Goal: Task Accomplishment & Management: Manage account settings

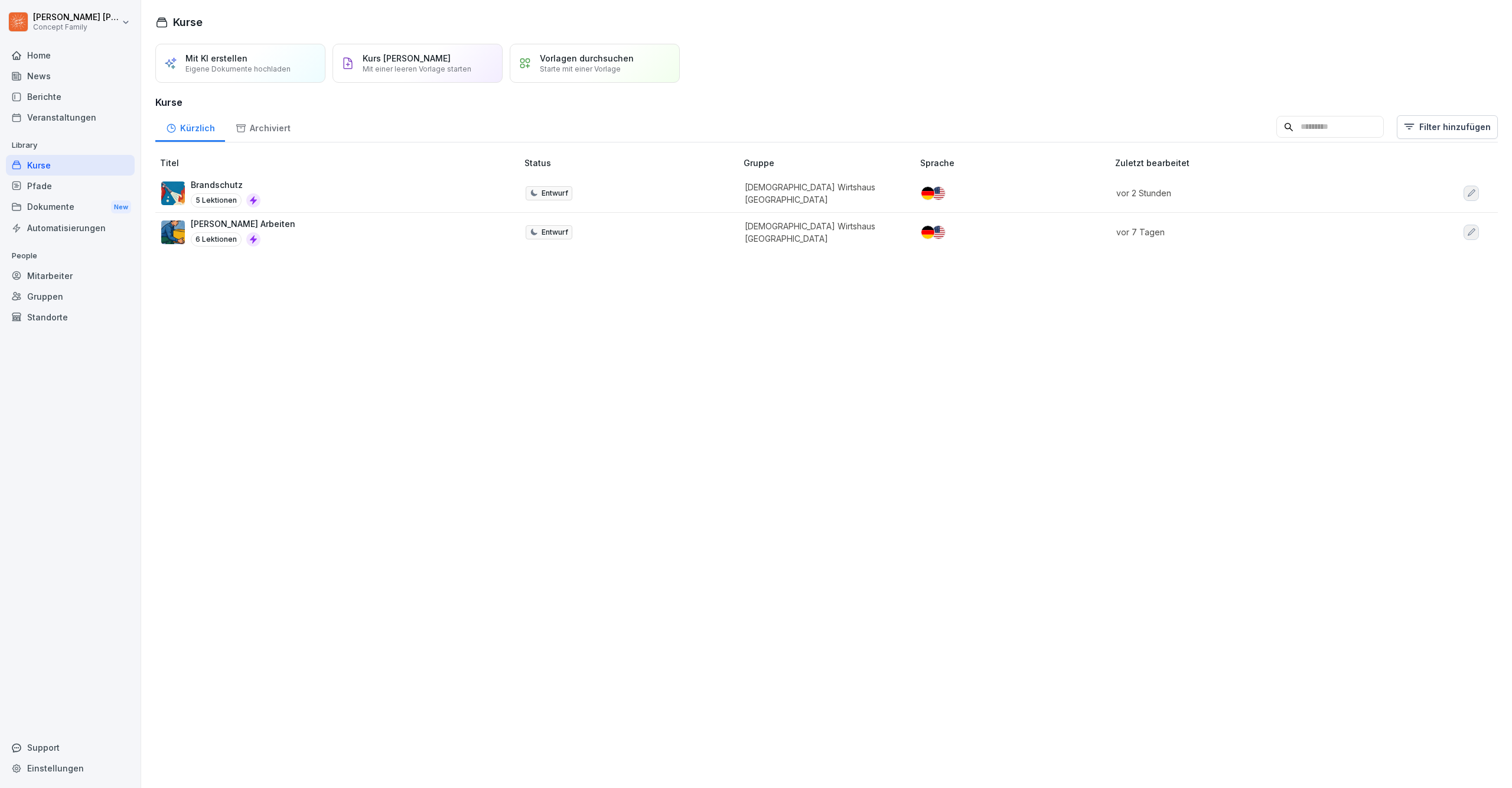
click at [545, 58] on div "Vorlagen durchsuchen Starte mit einer Vorlage" at bounding box center [594, 63] width 170 height 39
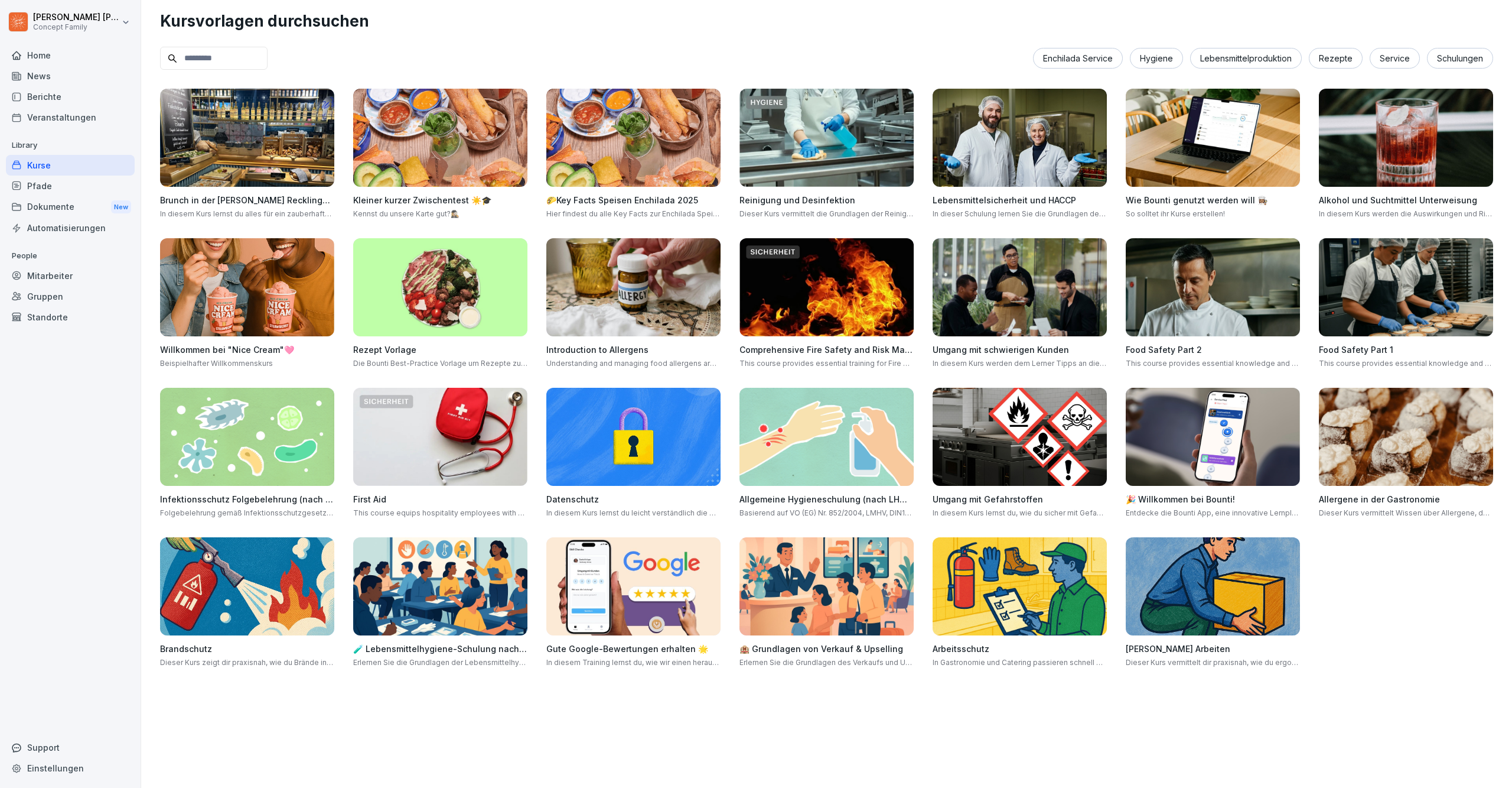
click at [839, 441] on img at bounding box center [826, 437] width 174 height 98
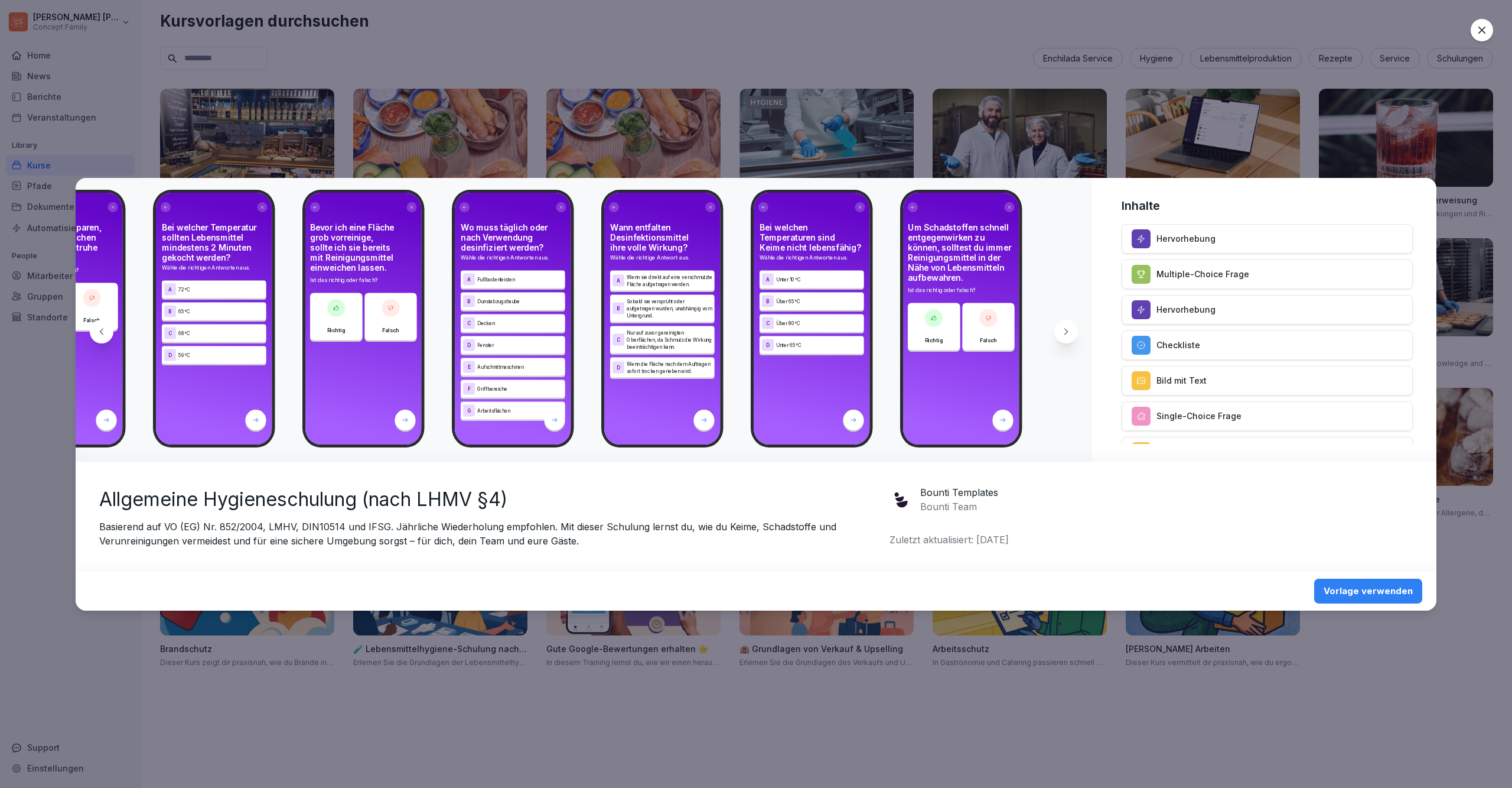
scroll to position [0, 15682]
click at [1393, 592] on div "Vorlage verwenden" at bounding box center [1368, 591] width 89 height 13
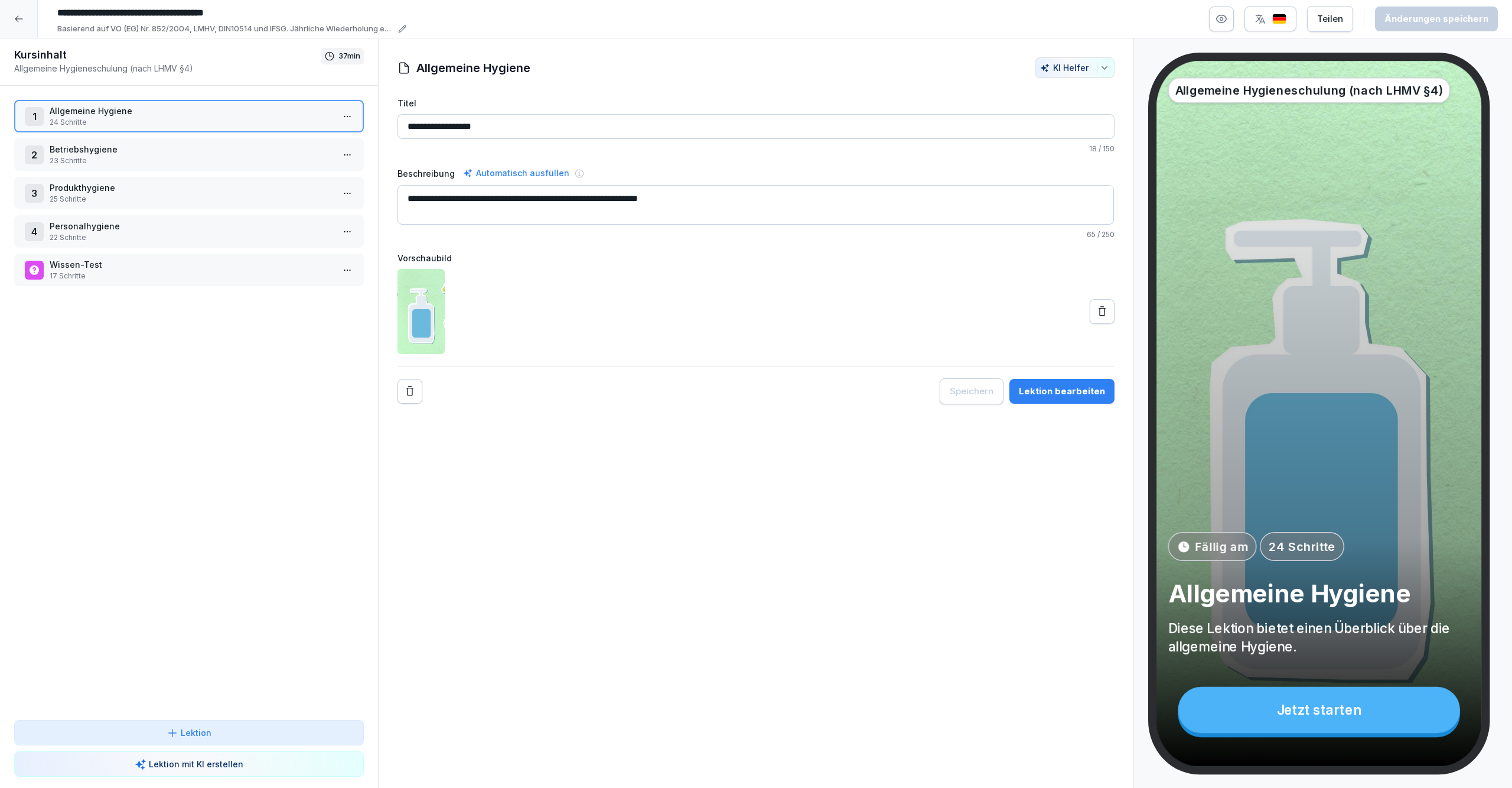
click at [685, 306] on div at bounding box center [755, 312] width 717 height 85
click at [12, 24] on div at bounding box center [19, 19] width 38 height 38
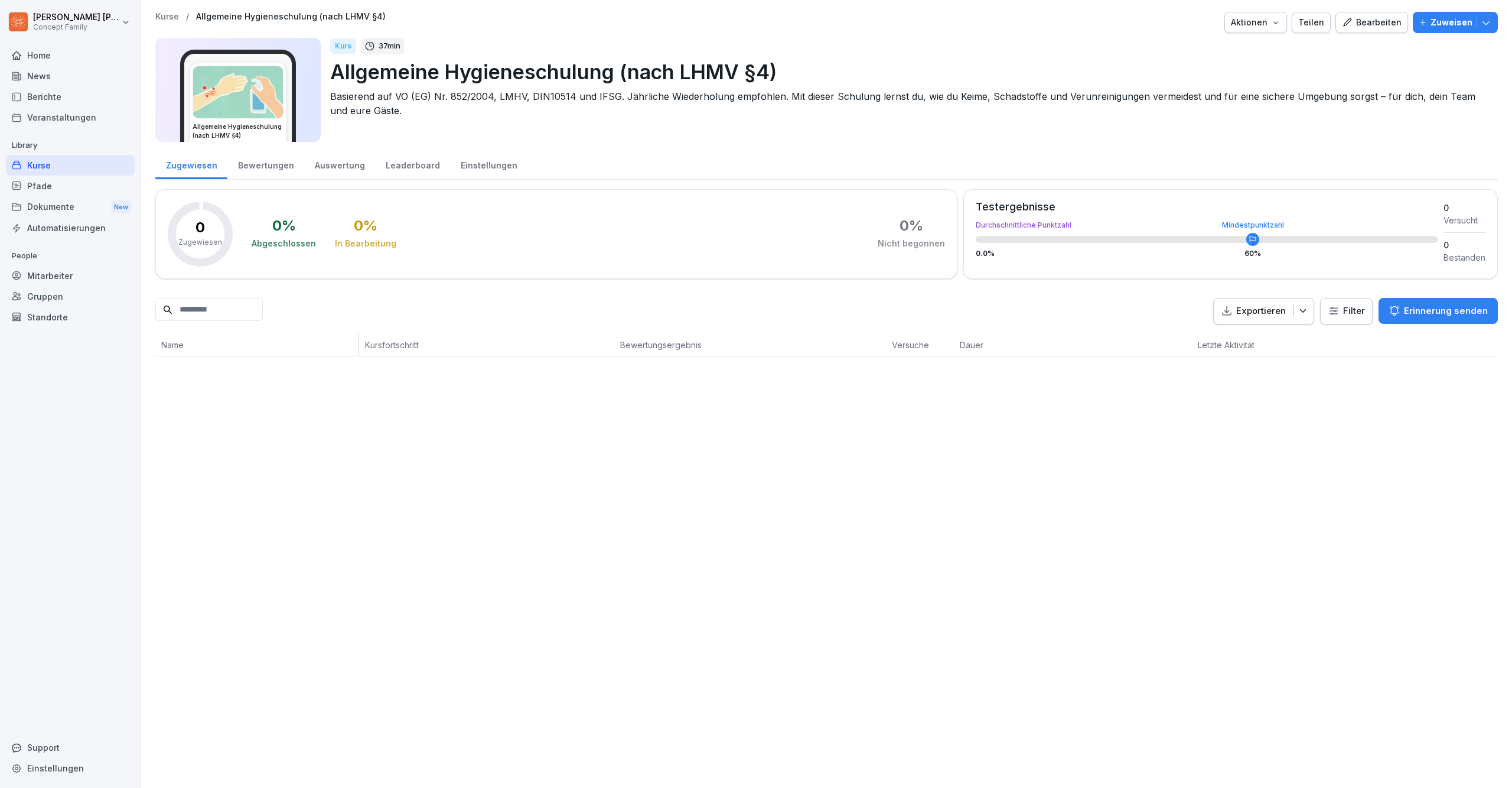
click at [69, 163] on div "Kurse" at bounding box center [70, 165] width 129 height 20
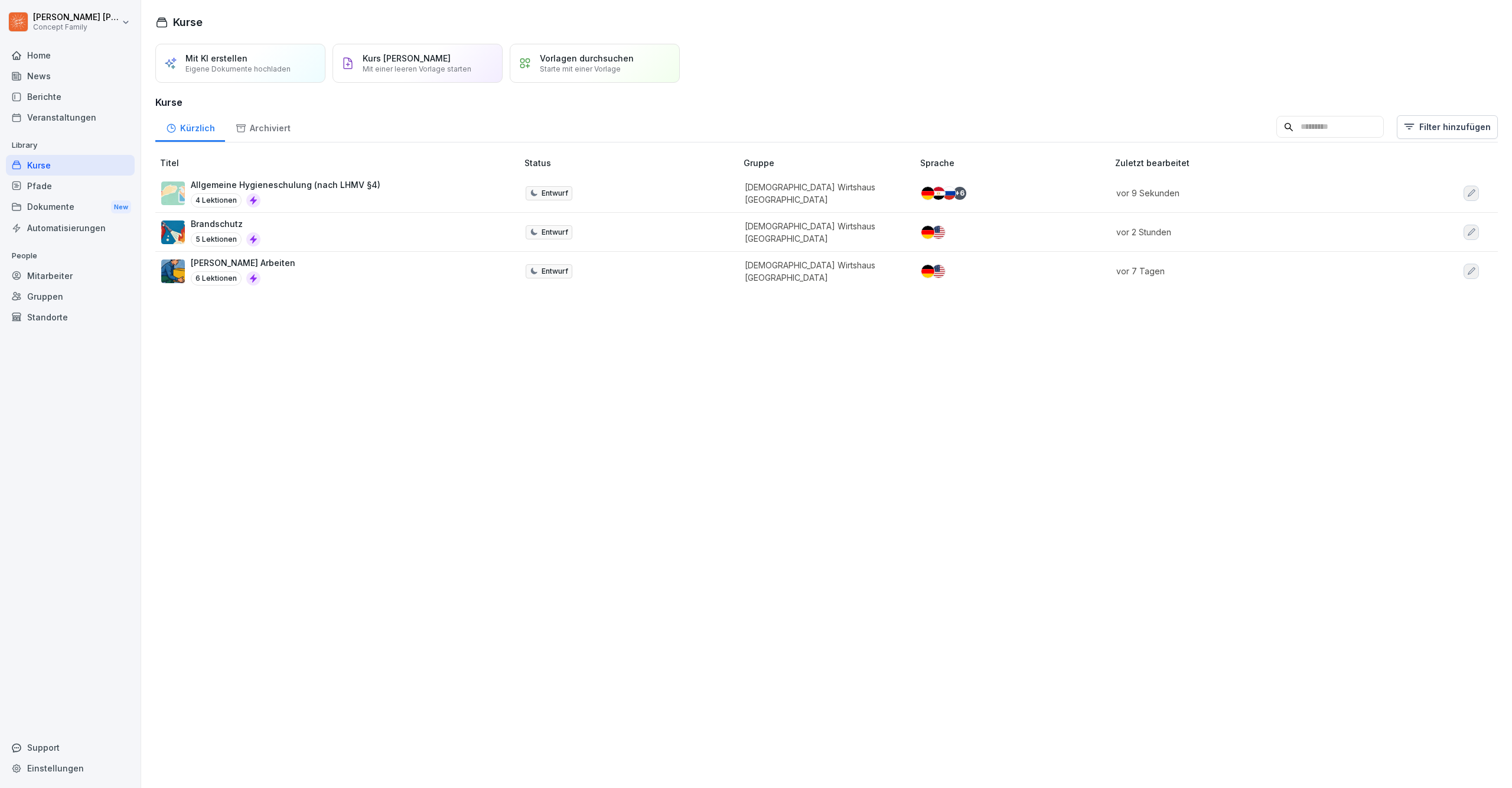
click at [1467, 194] on icon "button" at bounding box center [1471, 193] width 7 height 7
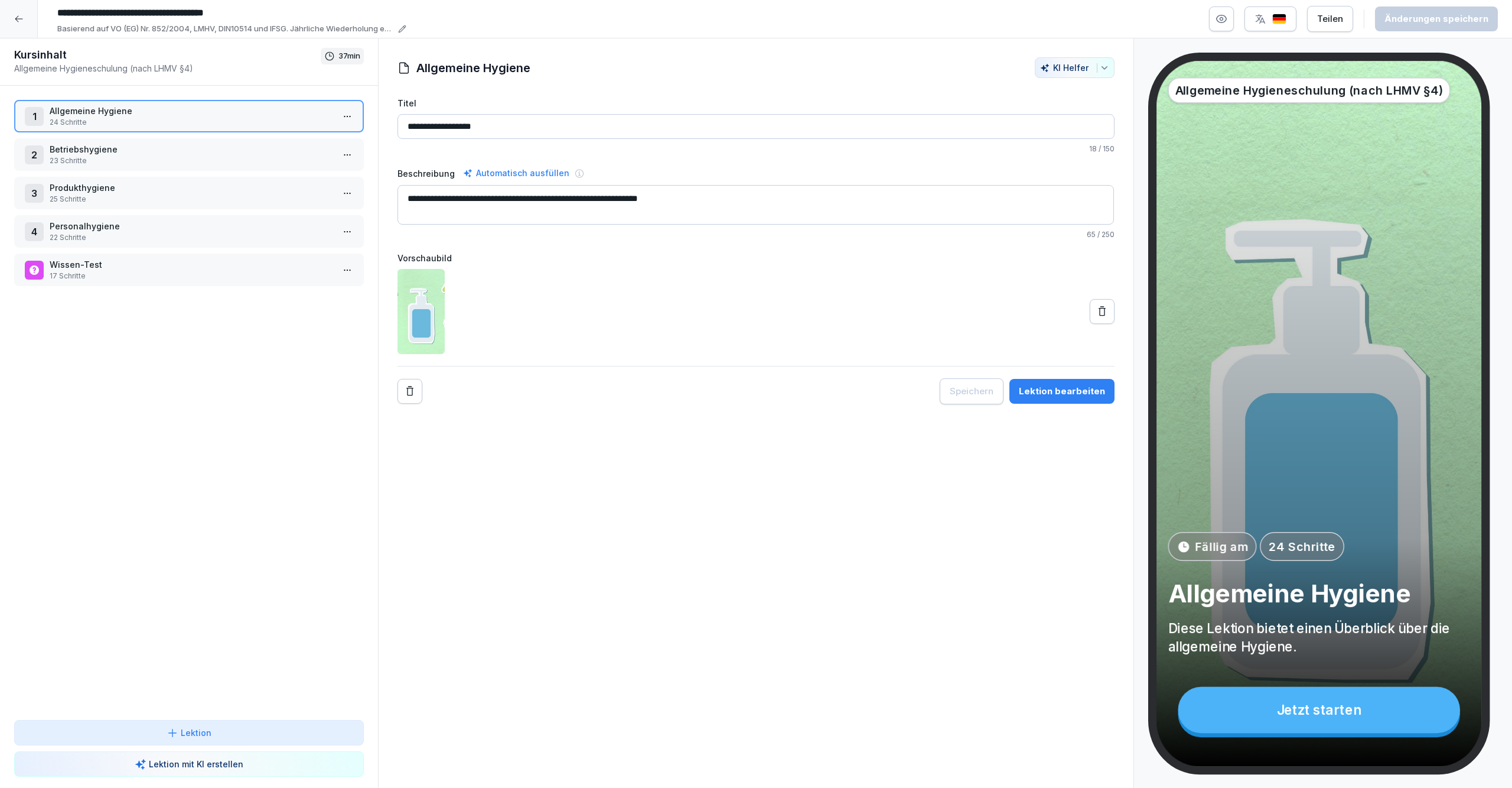
click at [30, 24] on div at bounding box center [19, 19] width 38 height 38
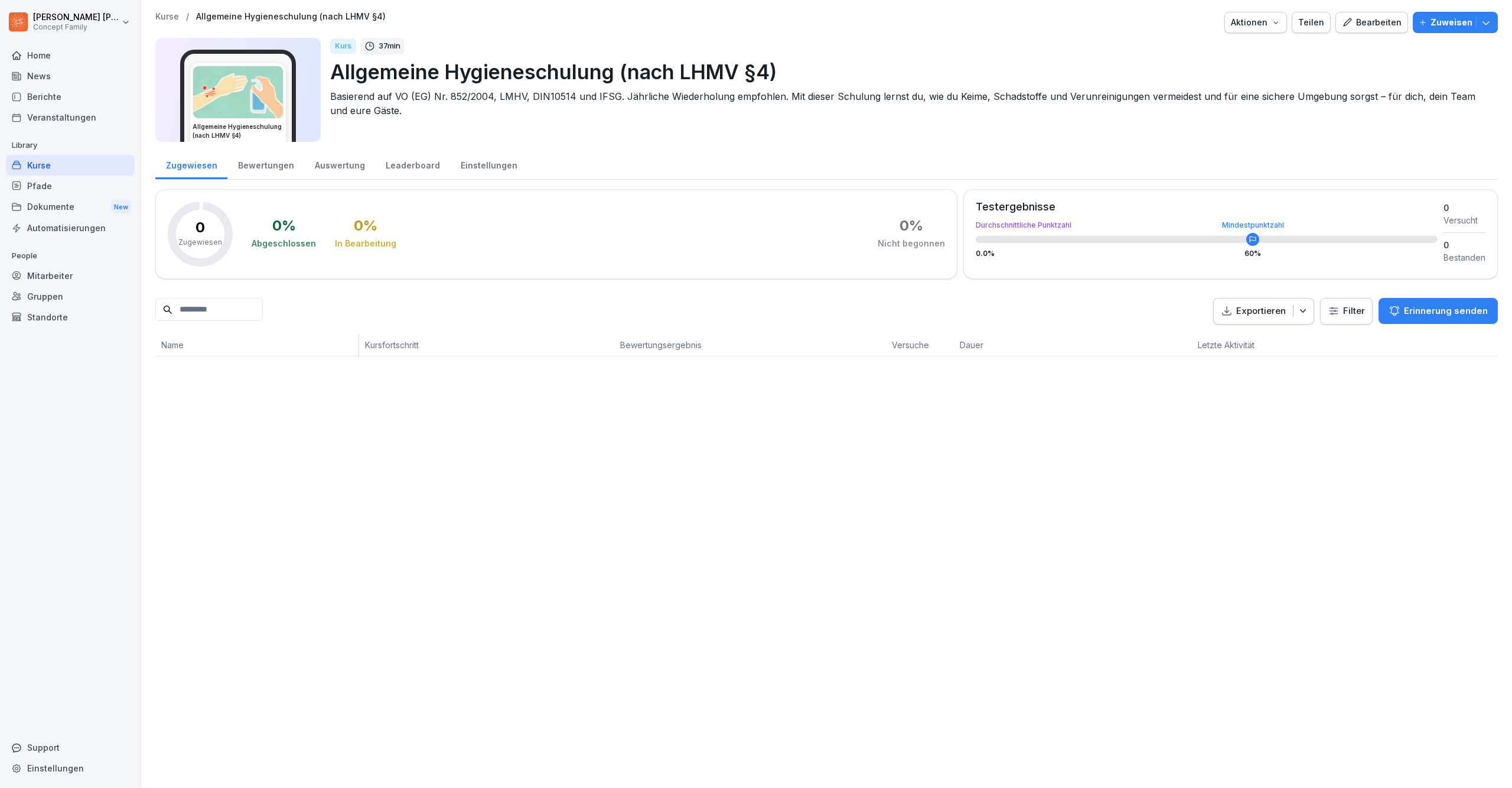
click at [47, 272] on div "Mitarbeiter" at bounding box center [70, 276] width 129 height 20
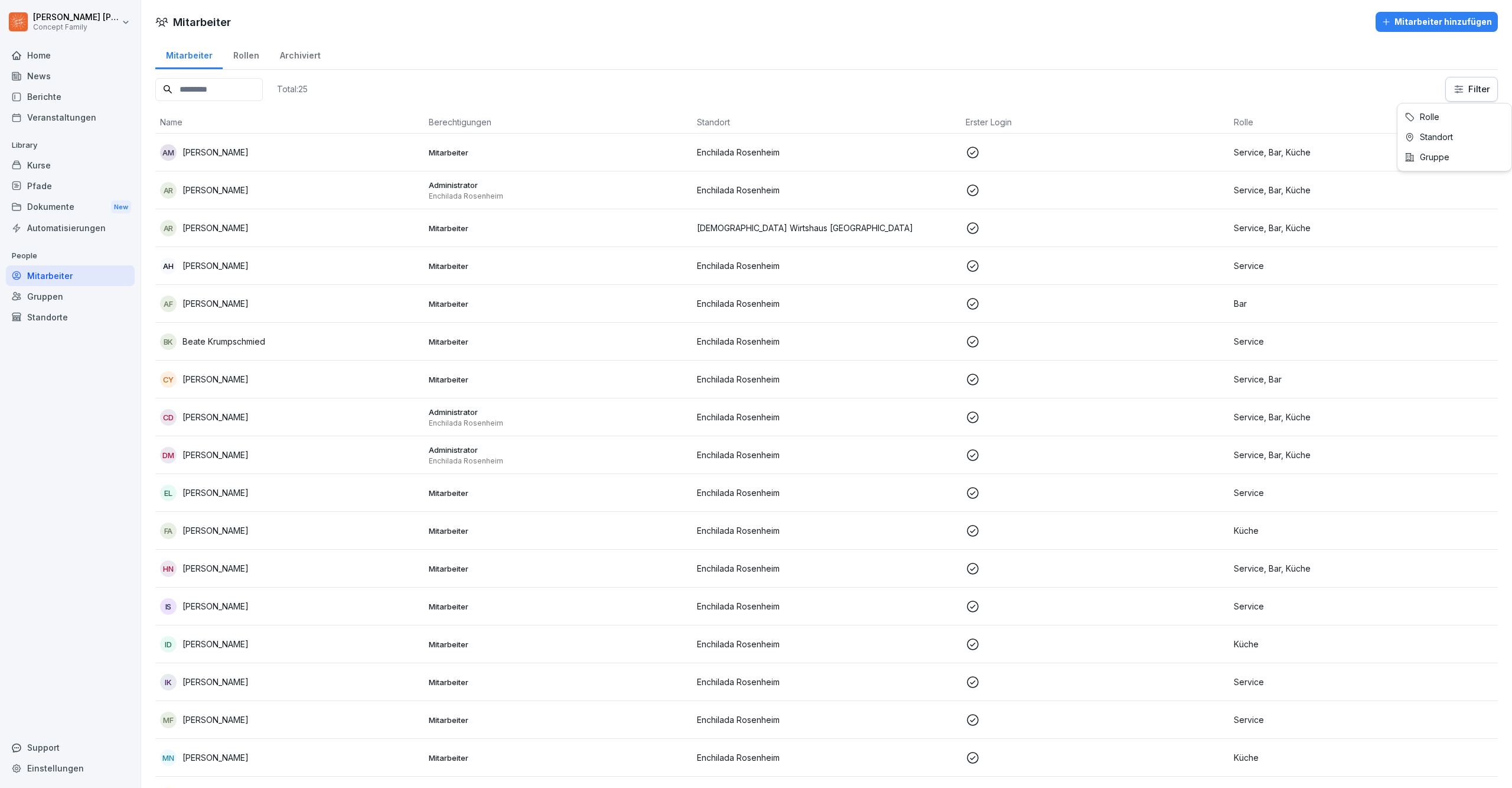
click at [1452, 88] on html "[PERSON_NAME] Concept Family Home News Berichte Veranstaltungen Library Kurse P…" at bounding box center [756, 394] width 1512 height 788
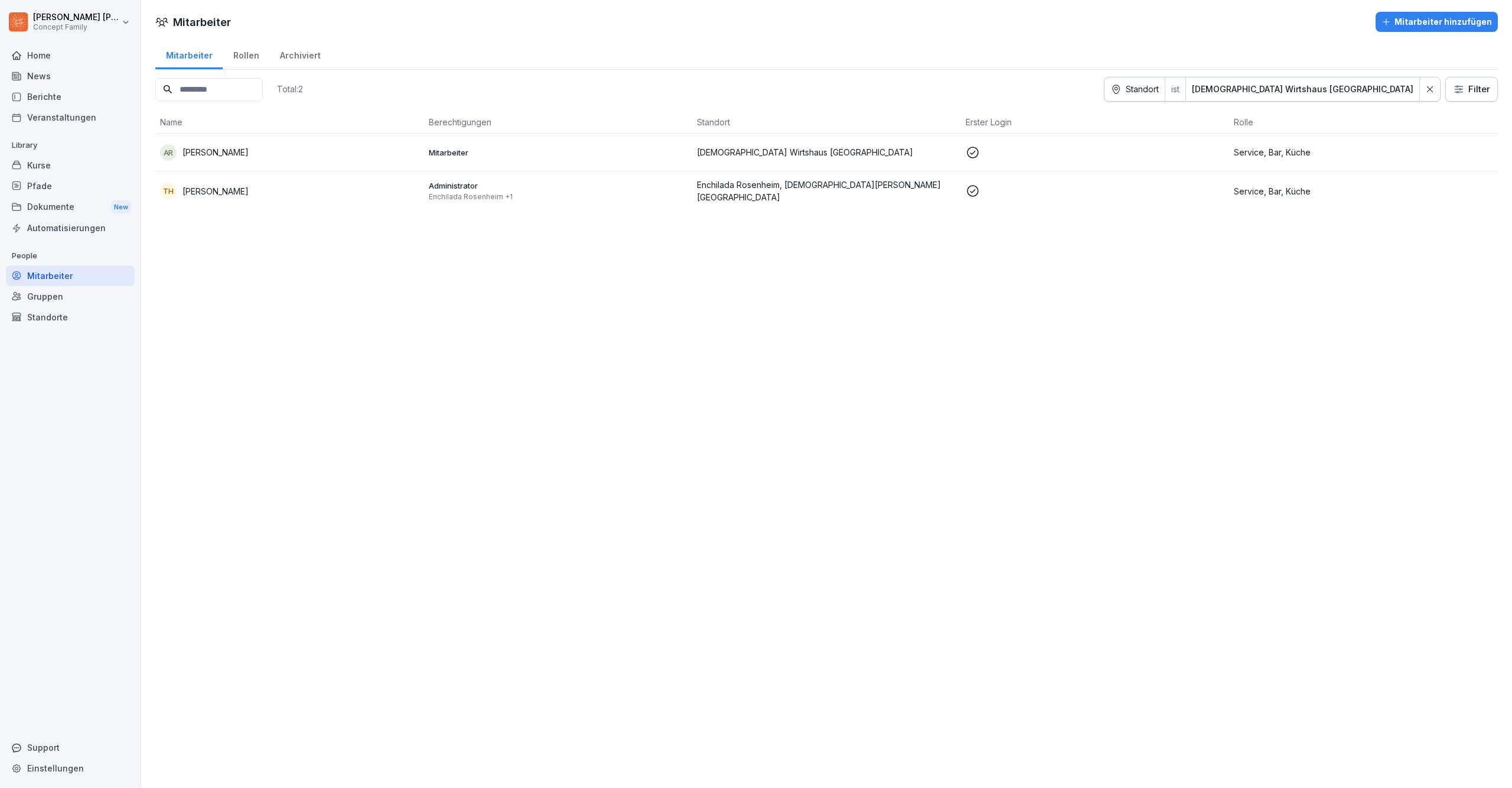
click at [220, 195] on div "TH [PERSON_NAME]" at bounding box center [289, 191] width 259 height 17
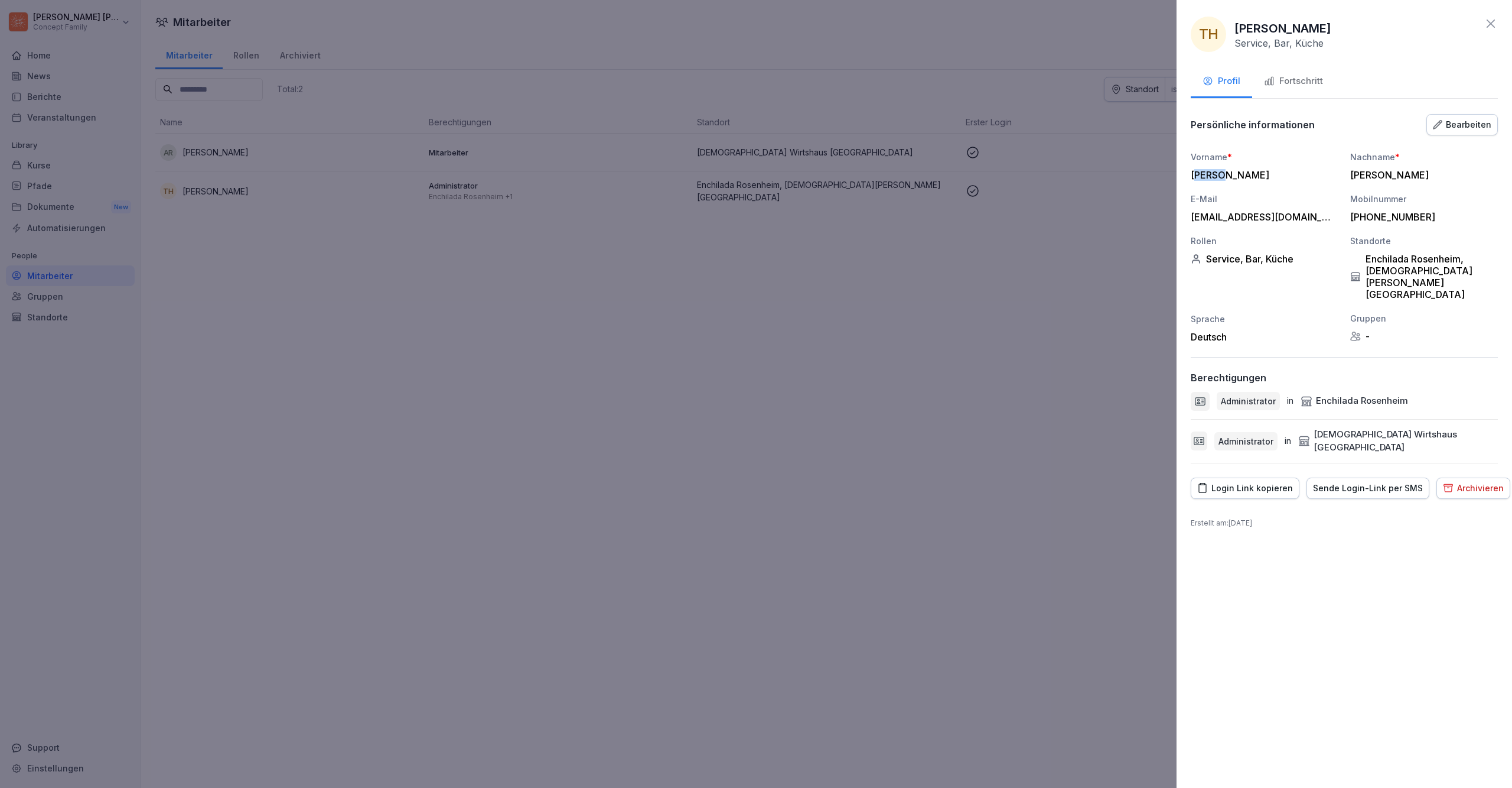
drag, startPoint x: 1197, startPoint y: 172, endPoint x: 1276, endPoint y: 167, distance: 79.2
click at [1272, 166] on div "Vorname * [PERSON_NAME]" at bounding box center [1263, 165] width 147 height 30
drag, startPoint x: 1345, startPoint y: 172, endPoint x: 1376, endPoint y: 176, distance: 31.3
click at [1419, 167] on div "Vorname * [PERSON_NAME] Nachname * [PERSON_NAME] E-Mail [EMAIL_ADDRESS][DOMAIN_…" at bounding box center [1343, 246] width 307 height 192
drag, startPoint x: 1189, startPoint y: 213, endPoint x: 1455, endPoint y: 213, distance: 266.0
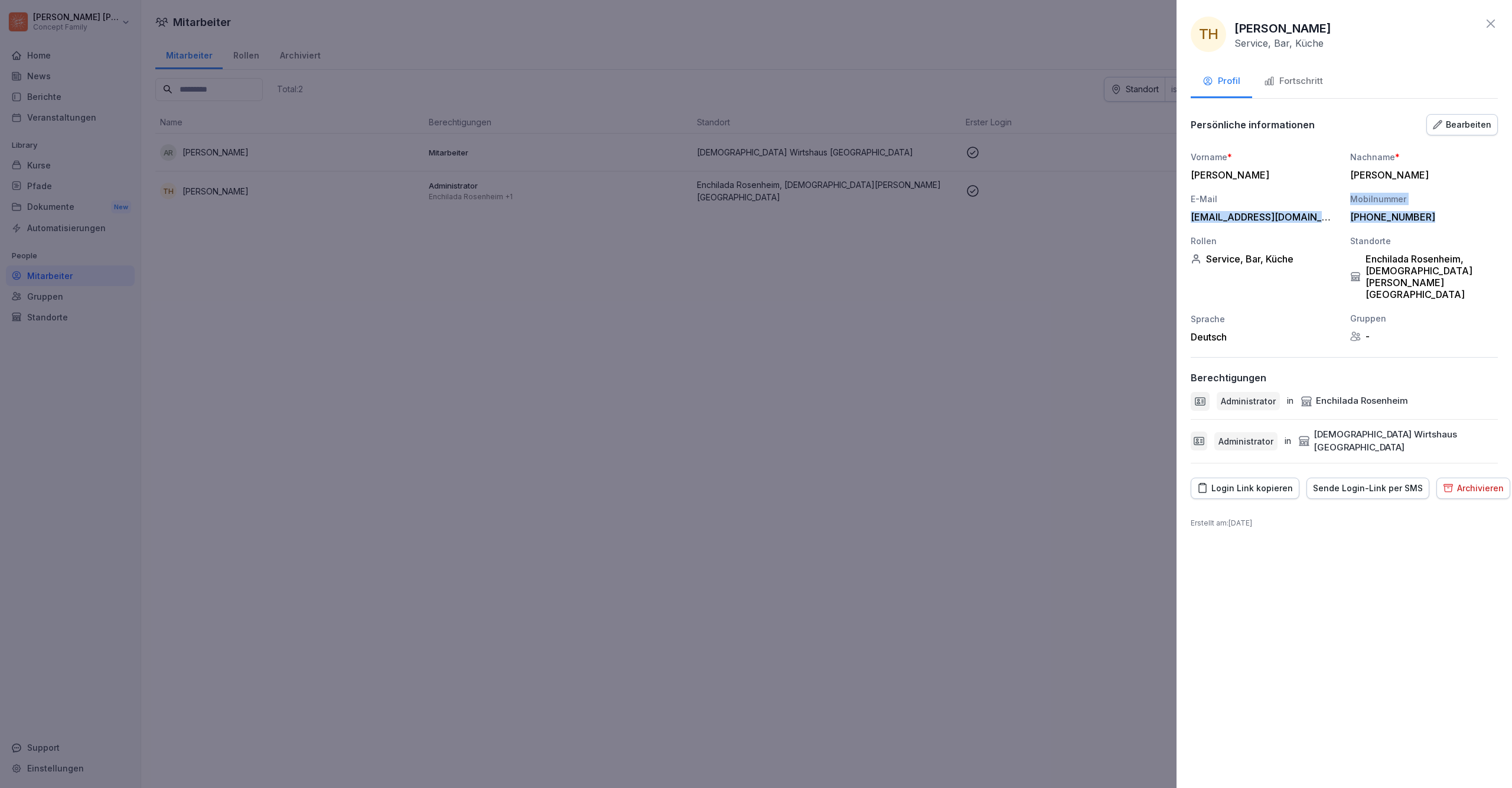
click at [1455, 213] on div "TH [PERSON_NAME] Service, Bar, Küche Profil Fortschritt Persönliche information…" at bounding box center [1344, 394] width 336 height 788
drag, startPoint x: 1290, startPoint y: 256, endPoint x: 1301, endPoint y: 258, distance: 11.2
click at [1301, 256] on div "Service, Bar, Küche" at bounding box center [1263, 258] width 147 height 12
click at [1293, 271] on div "Rollen Service, Bar, Küche" at bounding box center [1263, 267] width 147 height 66
click at [448, 604] on div at bounding box center [756, 394] width 1512 height 788
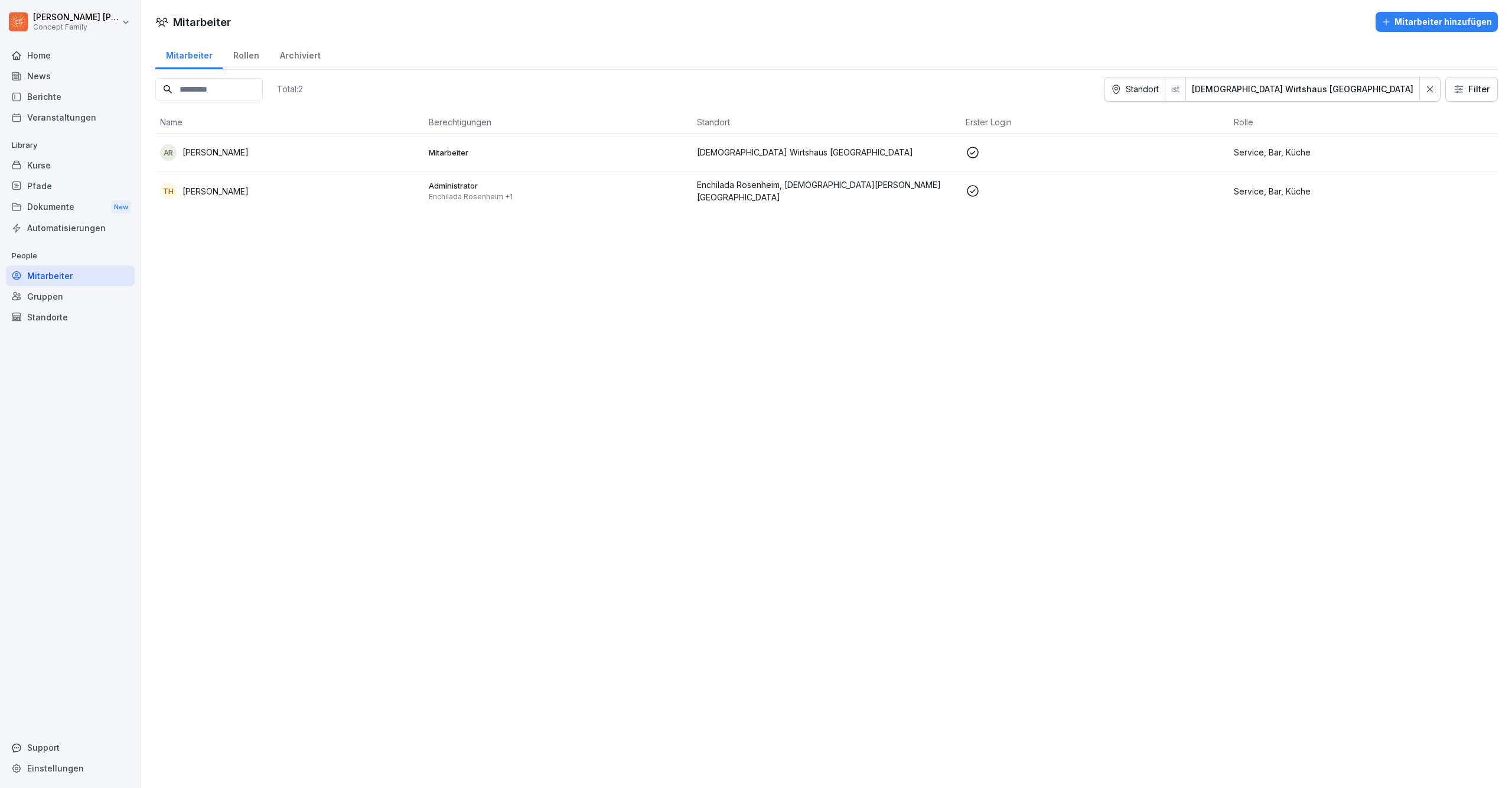
drag, startPoint x: 34, startPoint y: 199, endPoint x: 50, endPoint y: 209, distance: 18.9
click at [35, 199] on div "Dokumente New" at bounding box center [70, 207] width 129 height 22
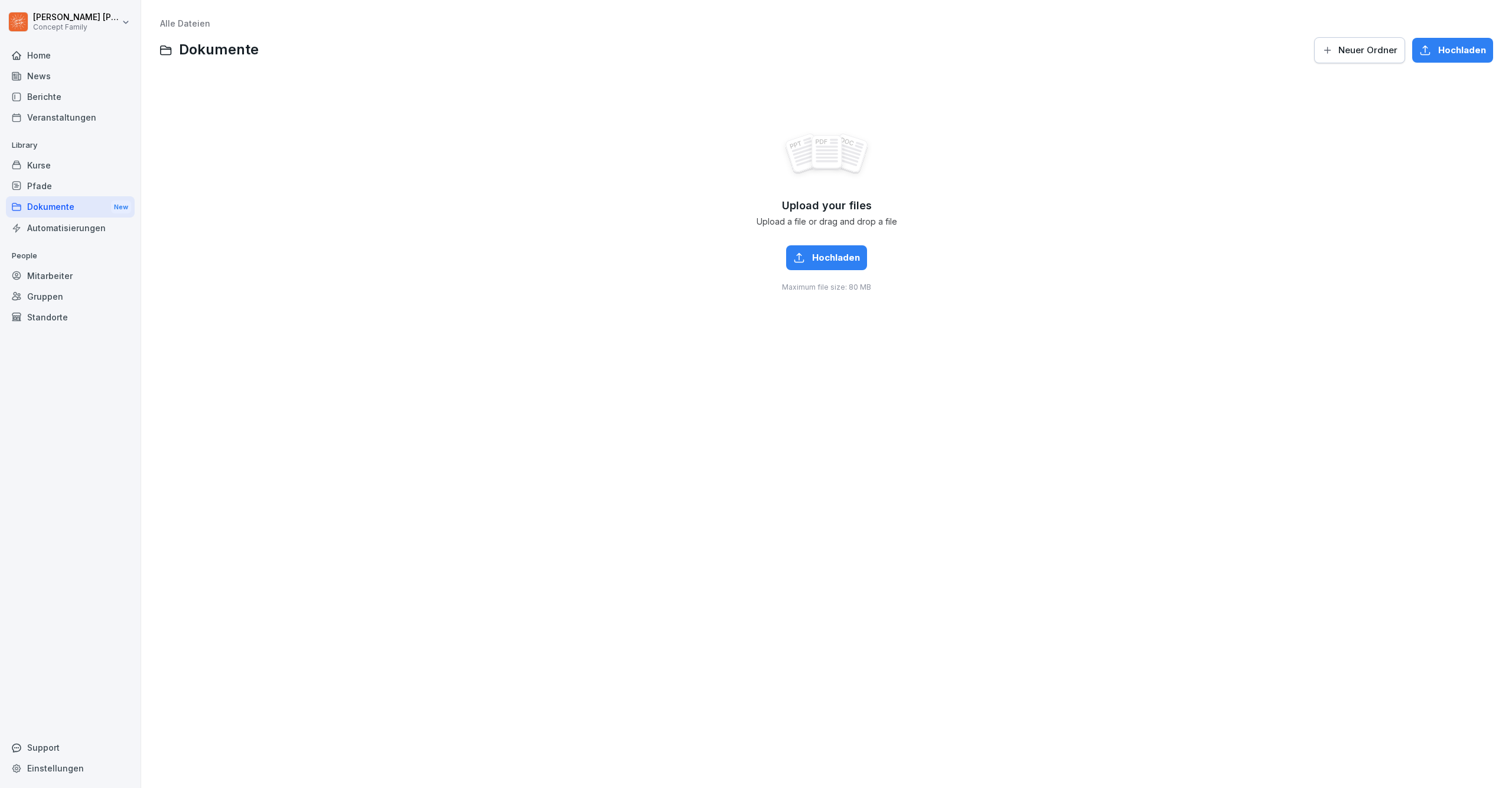
click at [70, 267] on div "Mitarbeiter" at bounding box center [70, 276] width 129 height 20
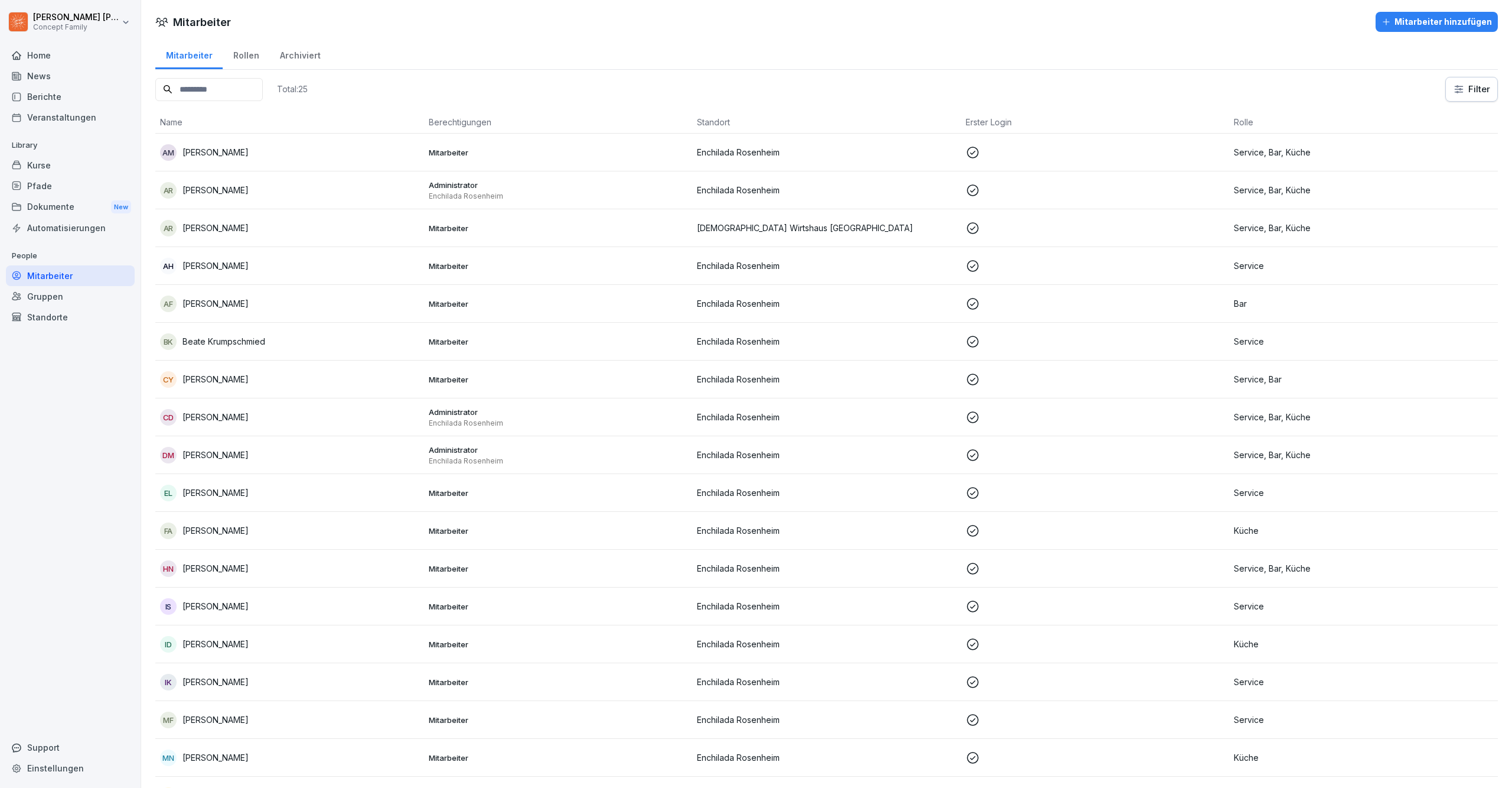
click at [220, 152] on p "[PERSON_NAME]" at bounding box center [215, 151] width 66 height 12
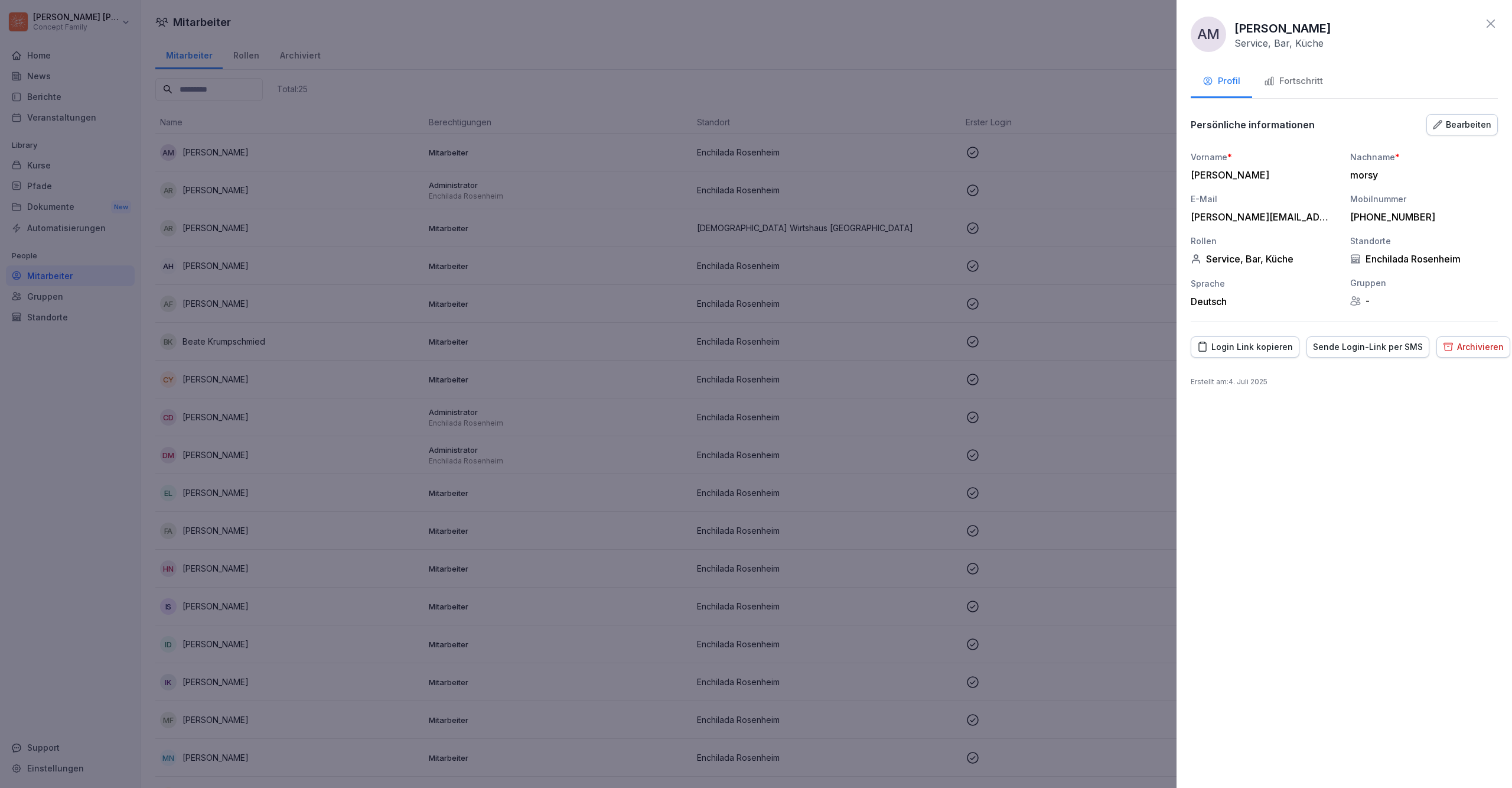
click at [667, 220] on div at bounding box center [756, 394] width 1512 height 788
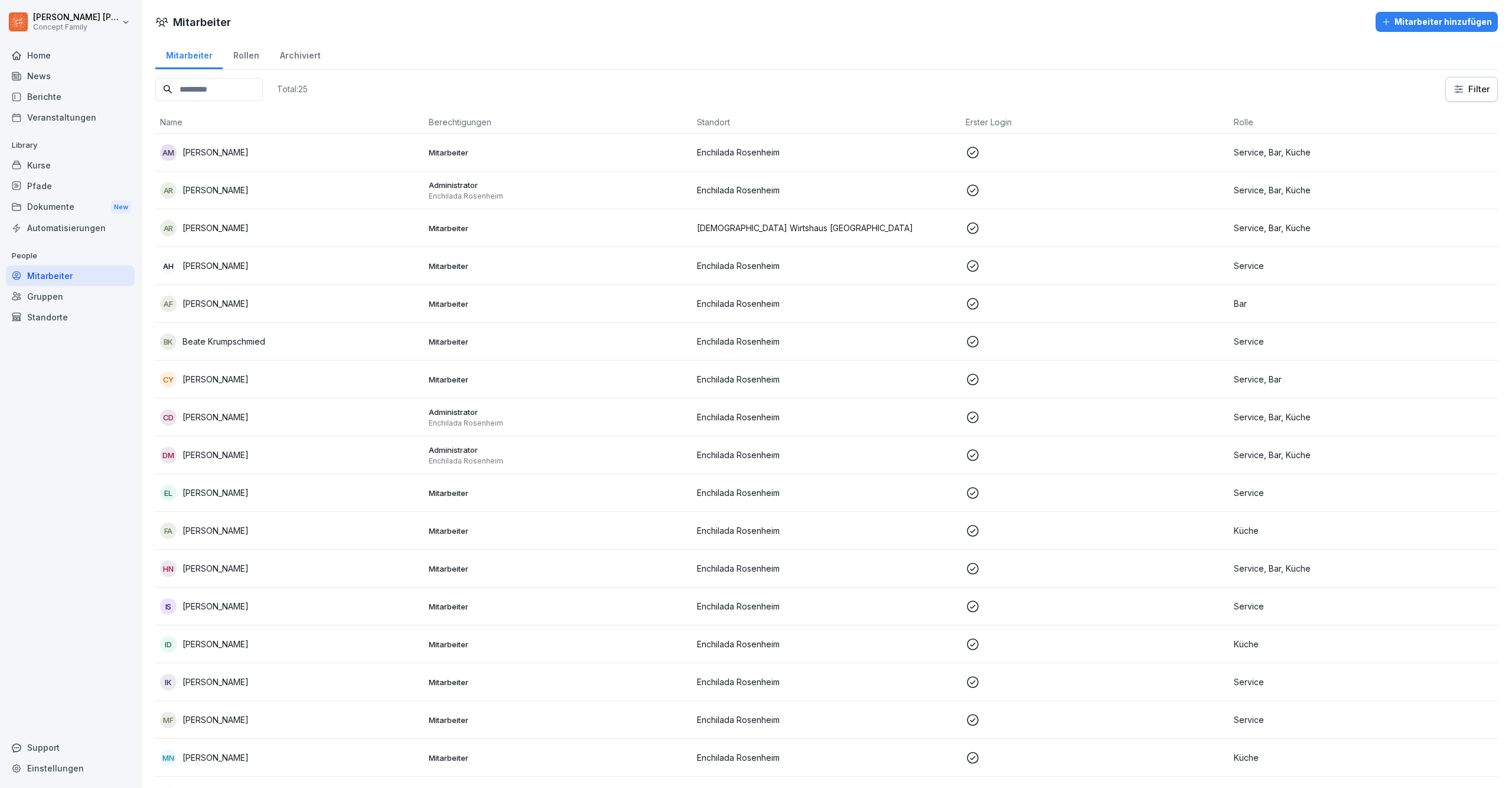
click at [52, 306] on div "Standorte" at bounding box center [70, 316] width 129 height 20
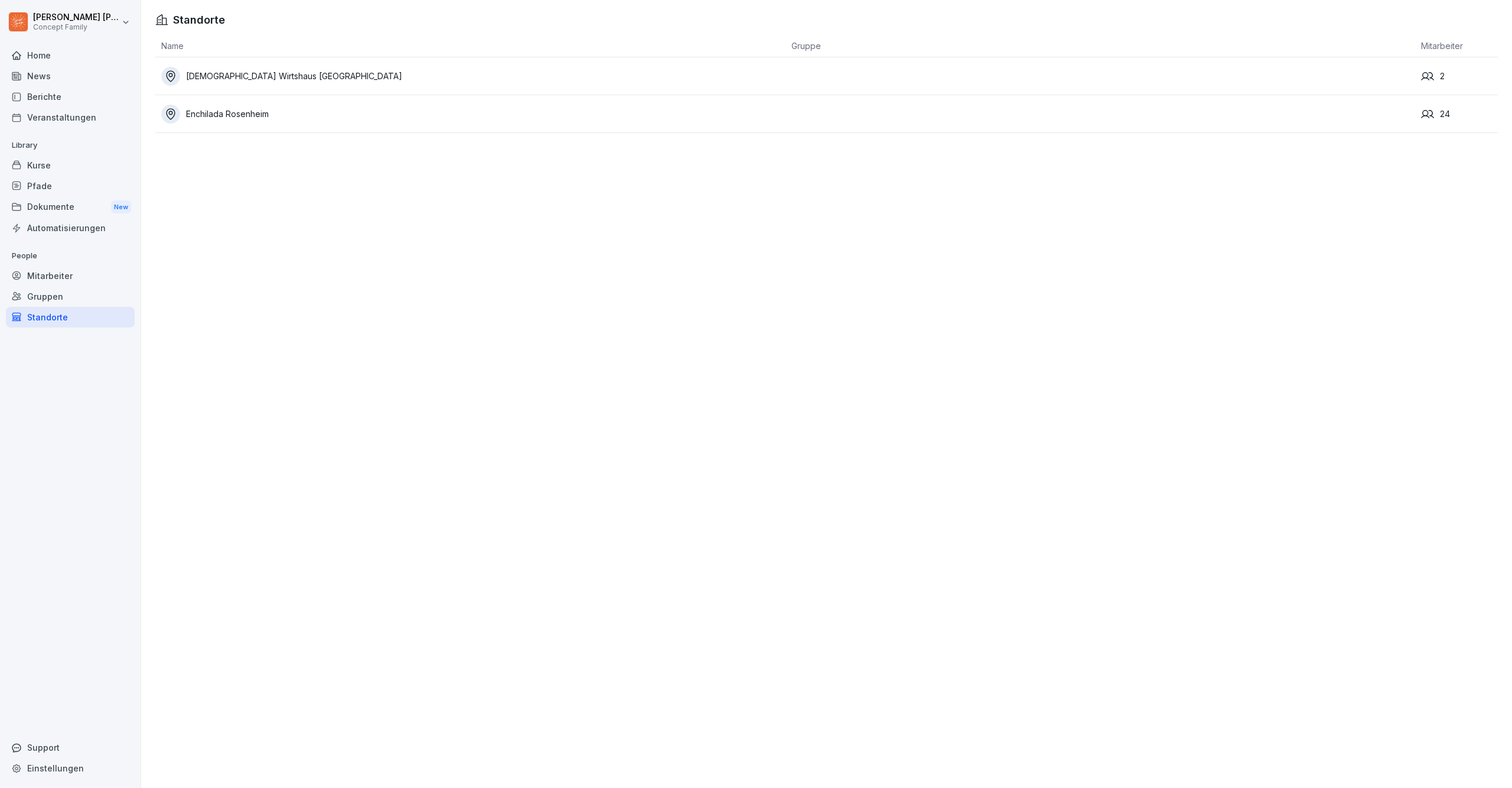
click at [57, 286] on div "Gruppen" at bounding box center [70, 296] width 129 height 20
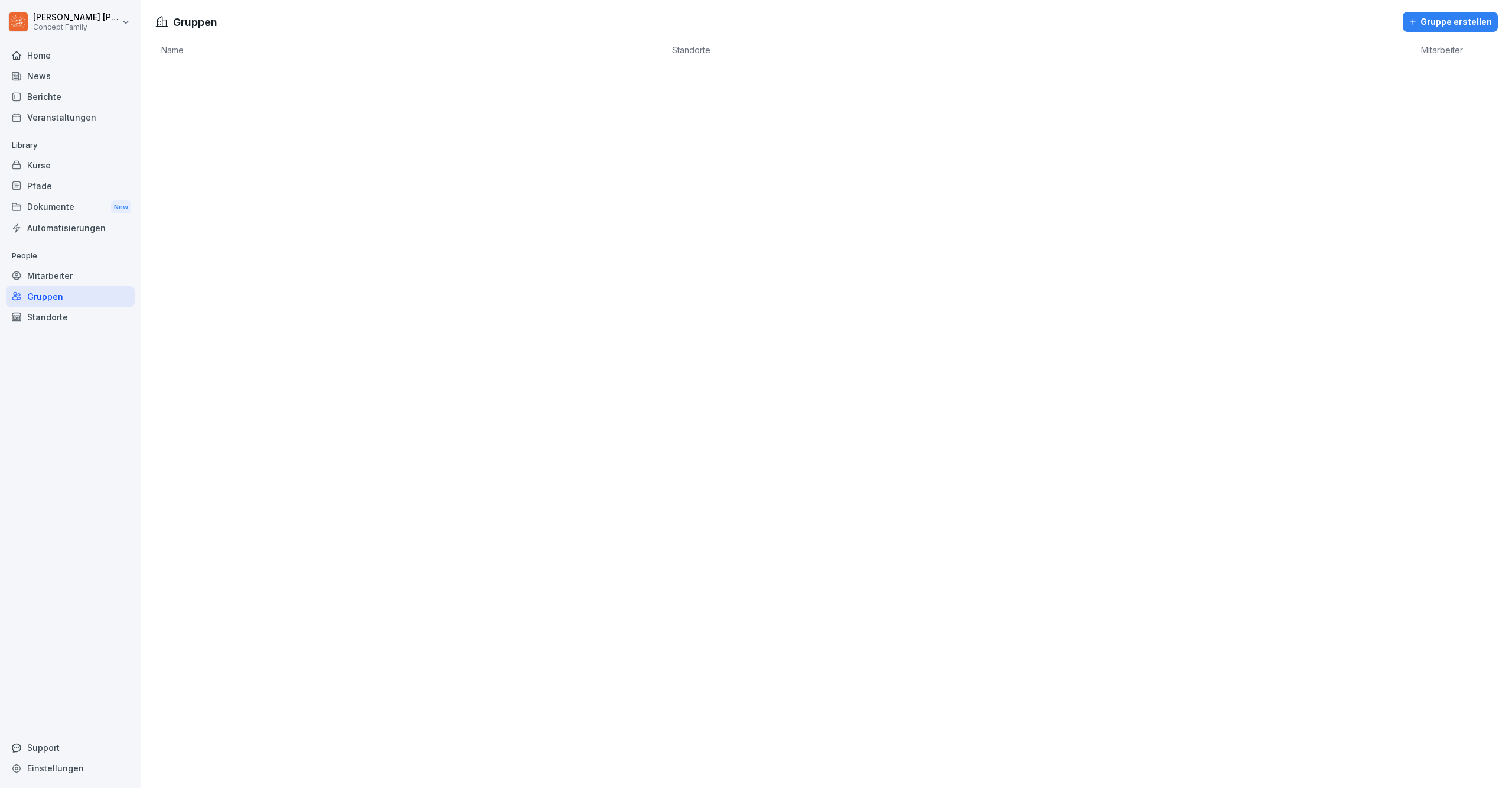
click at [69, 265] on div "Mitarbeiter" at bounding box center [70, 276] width 129 height 20
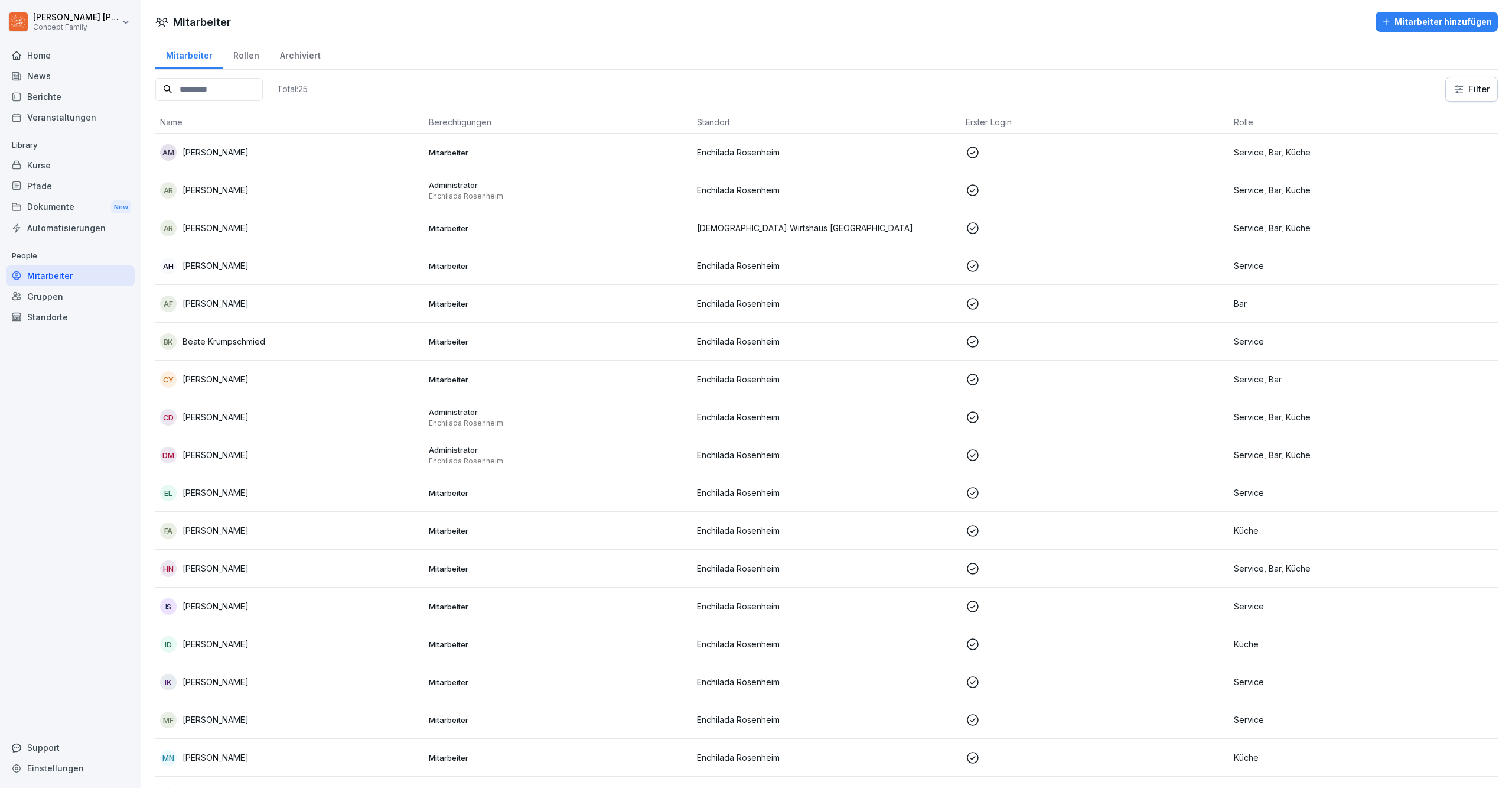
click at [65, 96] on div "Berichte" at bounding box center [70, 97] width 129 height 20
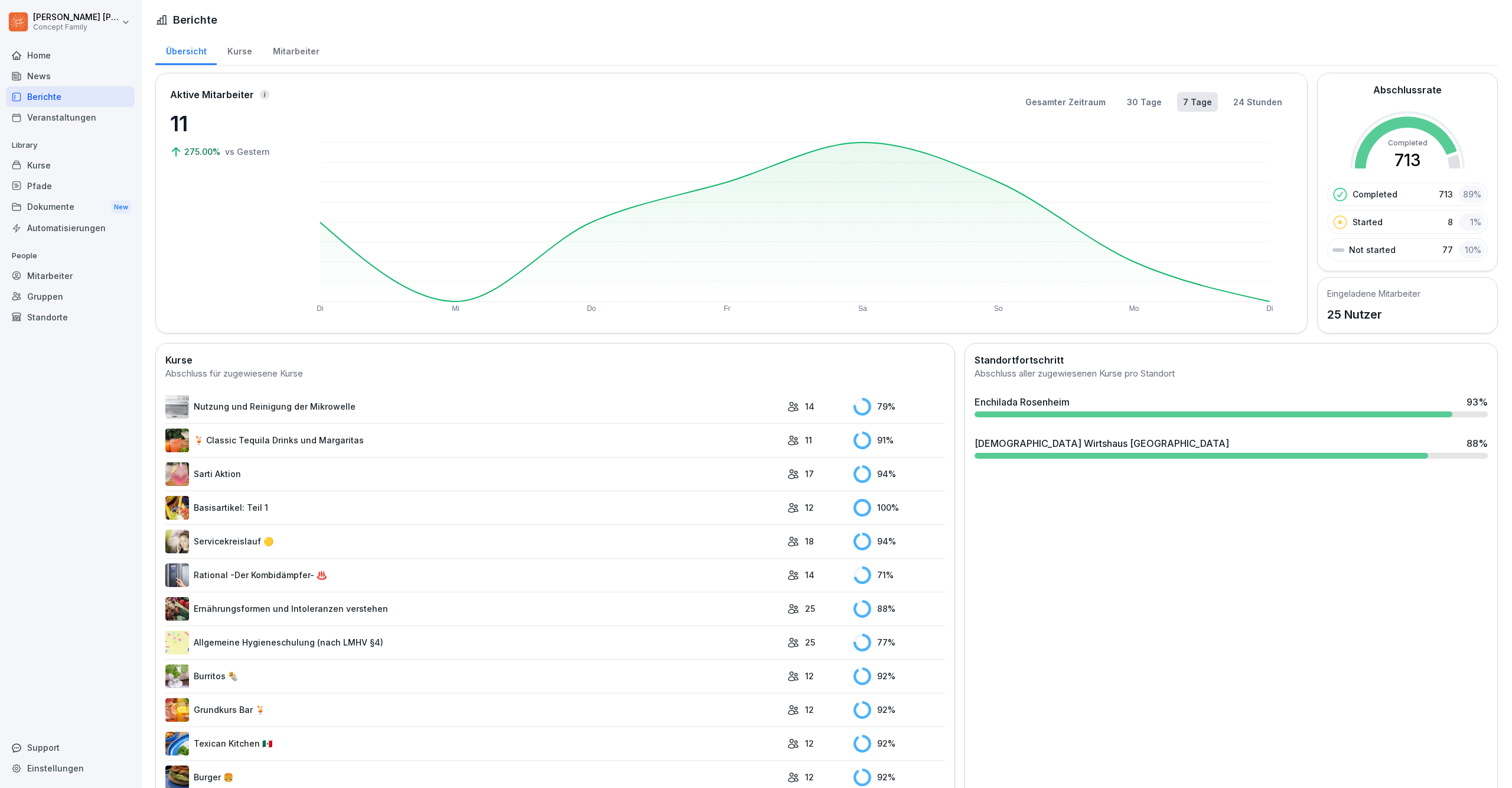
scroll to position [3, 0]
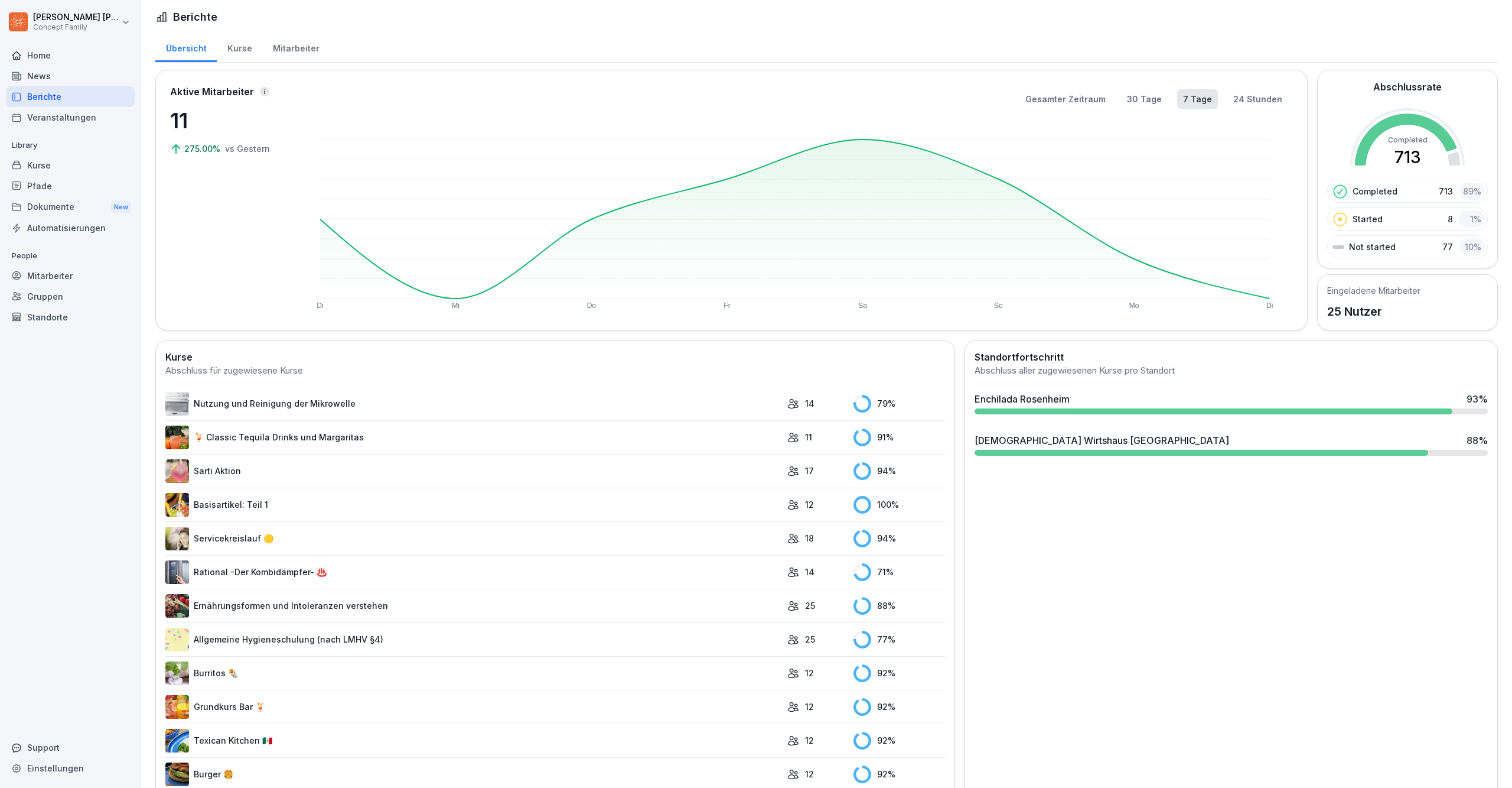
click at [790, 406] on icon at bounding box center [793, 403] width 12 height 12
click at [289, 401] on link "Nutzung und Reinigung der Mikrowelle" at bounding box center [473, 403] width 616 height 23
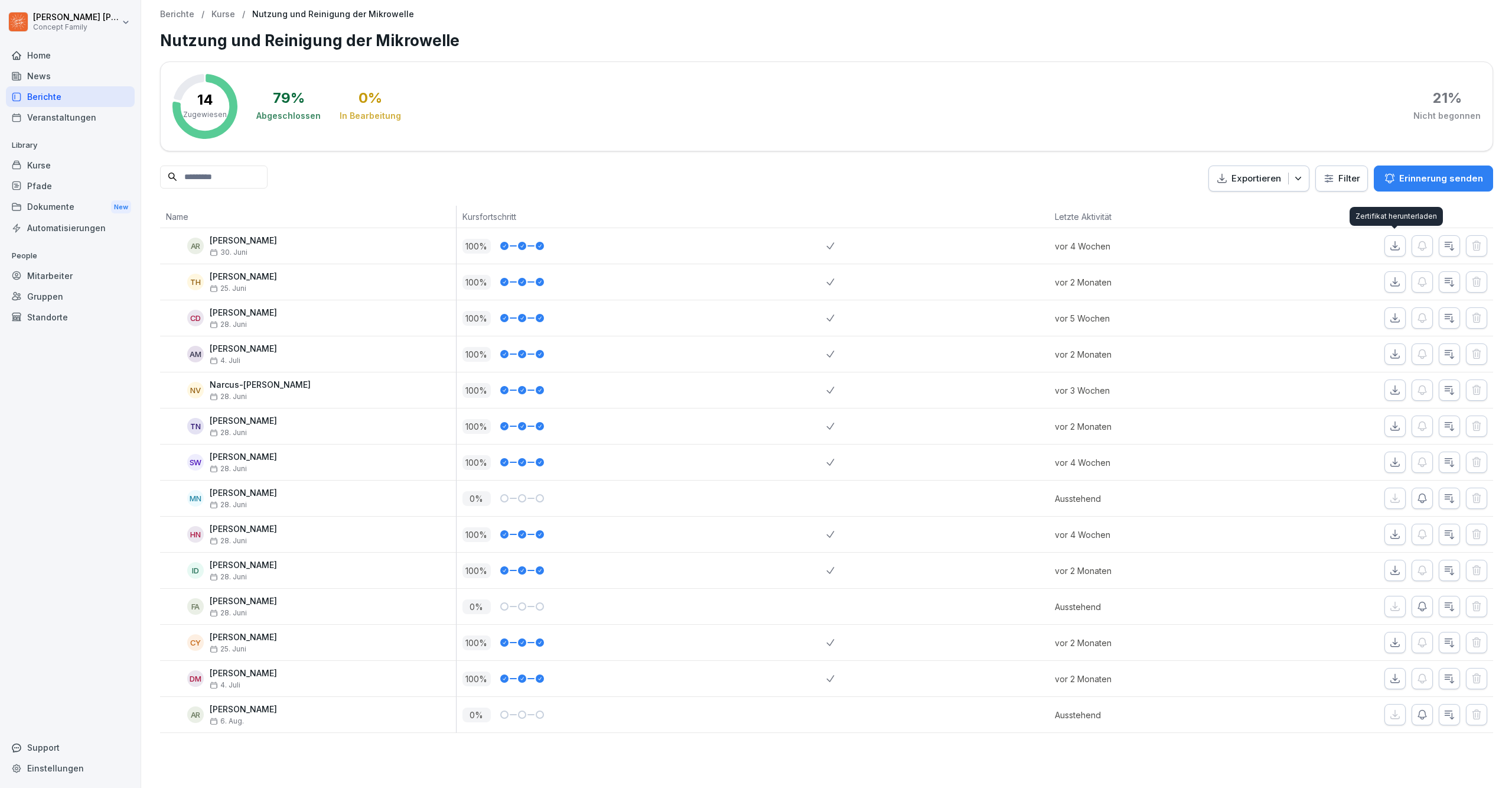
click at [1398, 248] on icon "button" at bounding box center [1394, 245] width 12 height 12
click at [83, 19] on html "[PERSON_NAME] Concept Family Home News Berichte Veranstaltungen Library Kurse P…" at bounding box center [756, 394] width 1512 height 788
click at [558, 87] on html "[PERSON_NAME] Concept Family Home News Berichte Veranstaltungen Library Kurse P…" at bounding box center [756, 394] width 1512 height 788
click at [33, 41] on div at bounding box center [70, 42] width 129 height 7
drag, startPoint x: 35, startPoint y: 48, endPoint x: 48, endPoint y: 62, distance: 19.1
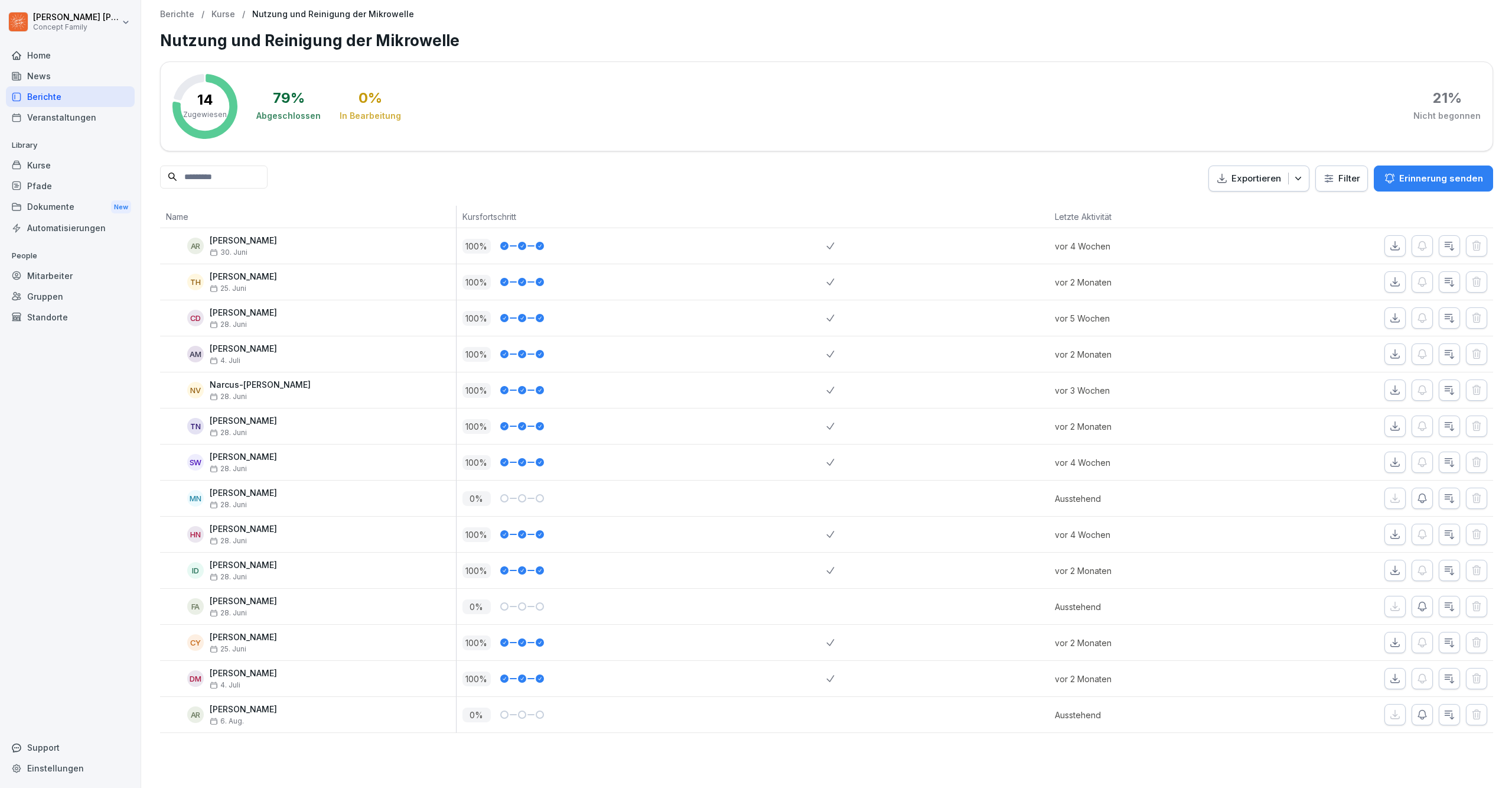
click at [35, 48] on div "Home" at bounding box center [70, 55] width 129 height 20
